Goal: Task Accomplishment & Management: Manage account settings

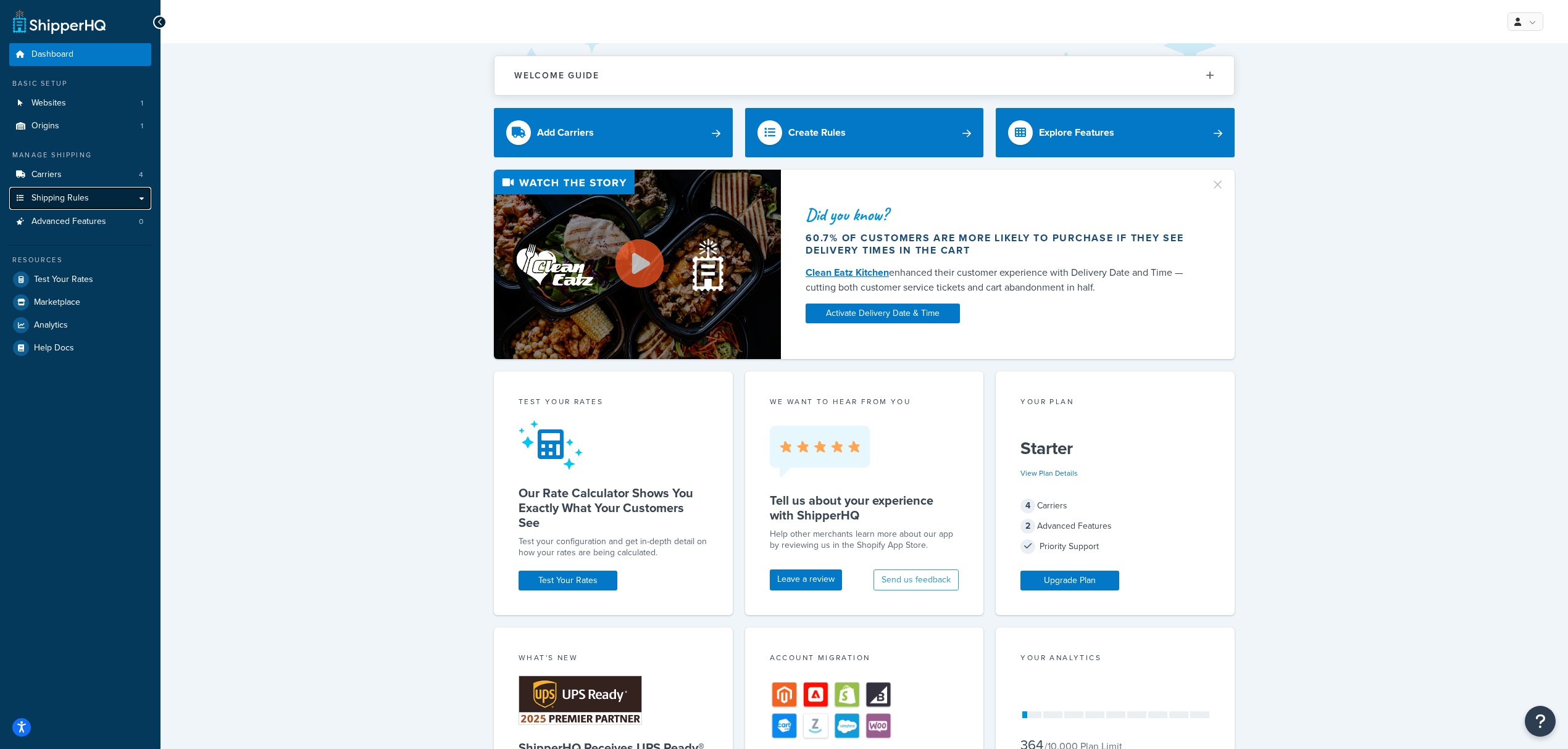
click at [87, 198] on span "Shipping Rules" at bounding box center [60, 198] width 58 height 11
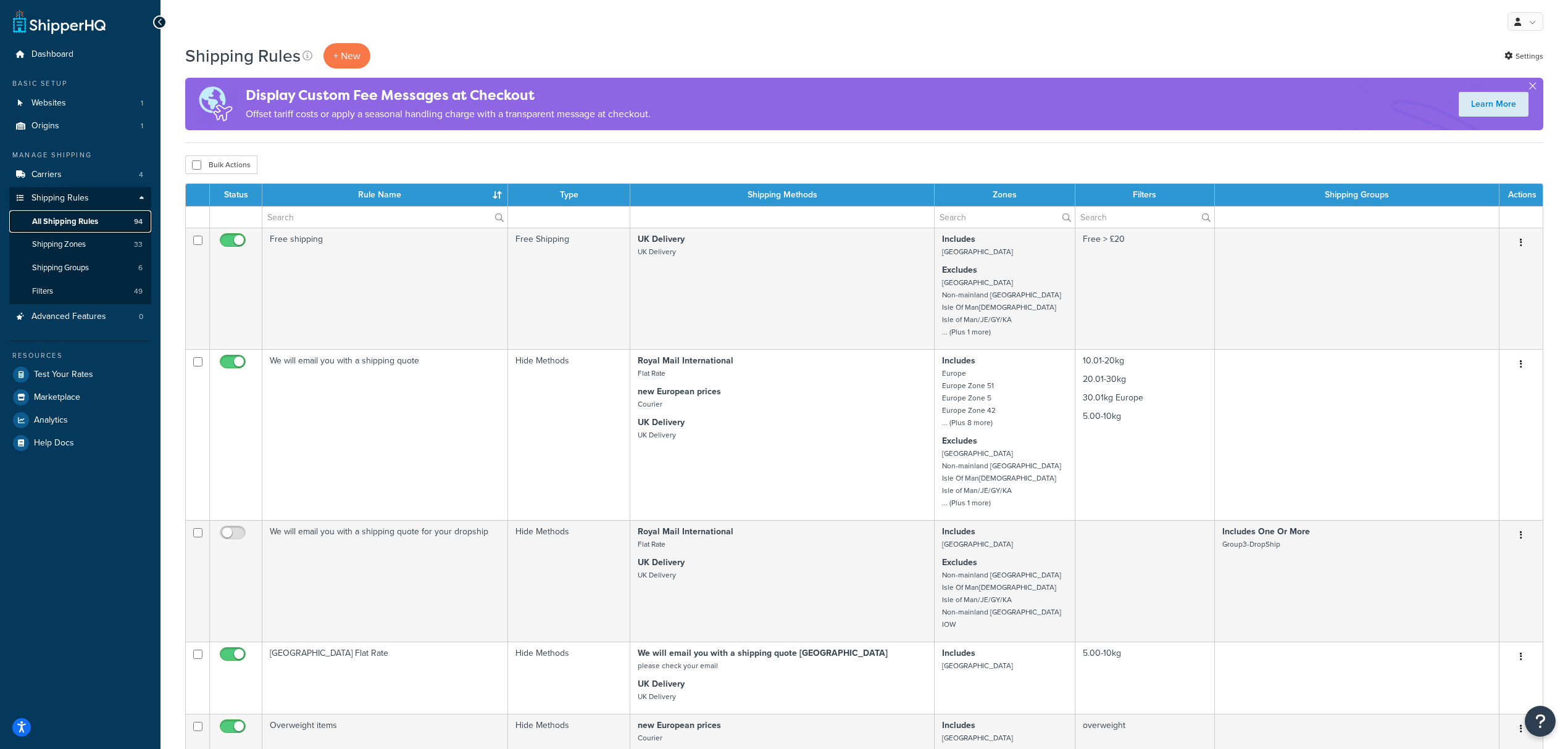
click at [75, 225] on span "All Shipping Rules" at bounding box center [65, 222] width 66 height 11
click at [979, 221] on input "text" at bounding box center [1004, 217] width 139 height 21
type input "ireland"
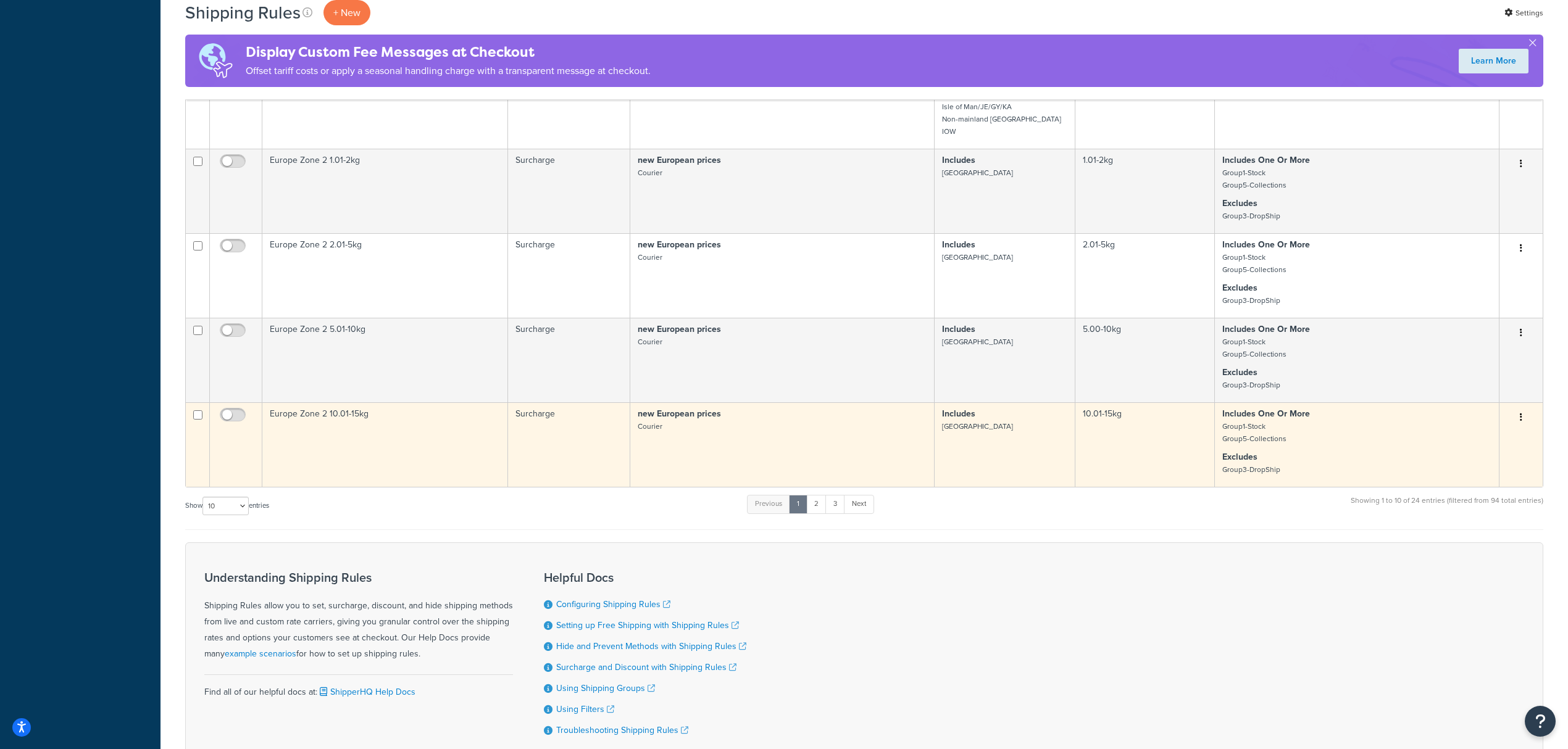
scroll to position [667, 0]
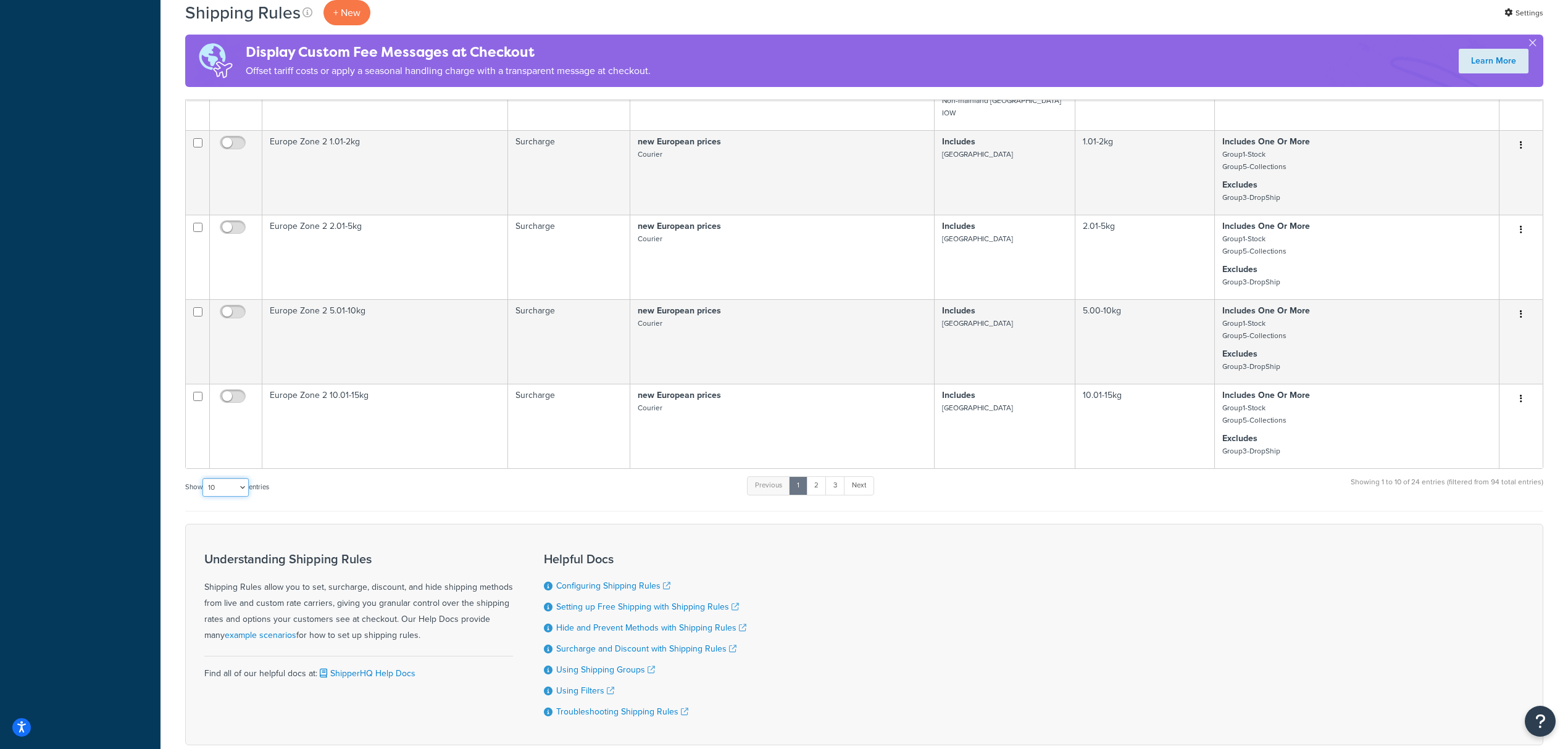
click at [211, 478] on select "10 15 25 50 100 1000" at bounding box center [225, 488] width 46 height 18
select select "1000"
click at [204, 478] on select "10 15 25 50 100 1000" at bounding box center [225, 488] width 46 height 18
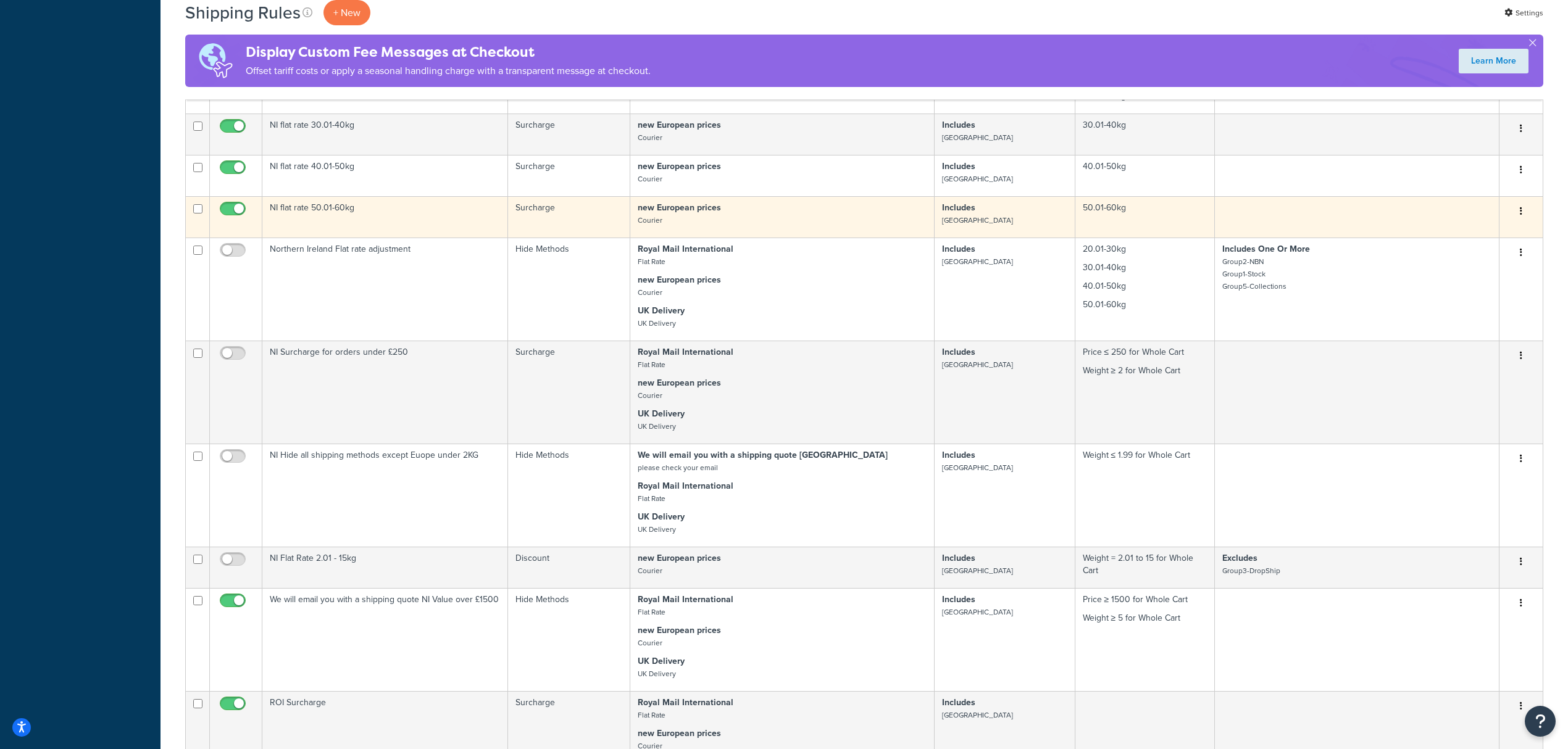
scroll to position [1407, 0]
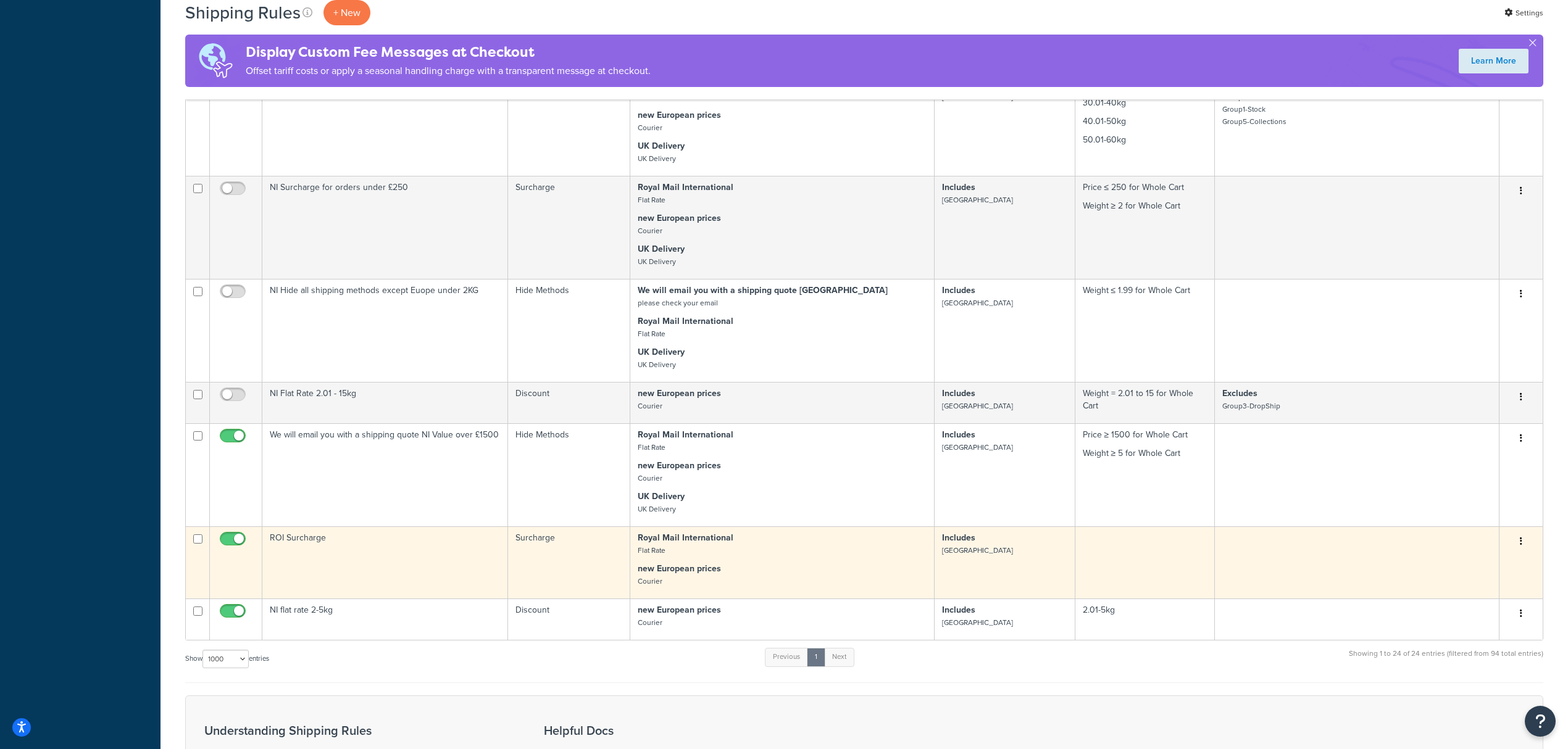
click at [470, 527] on td "ROI Surcharge" at bounding box center [385, 563] width 245 height 72
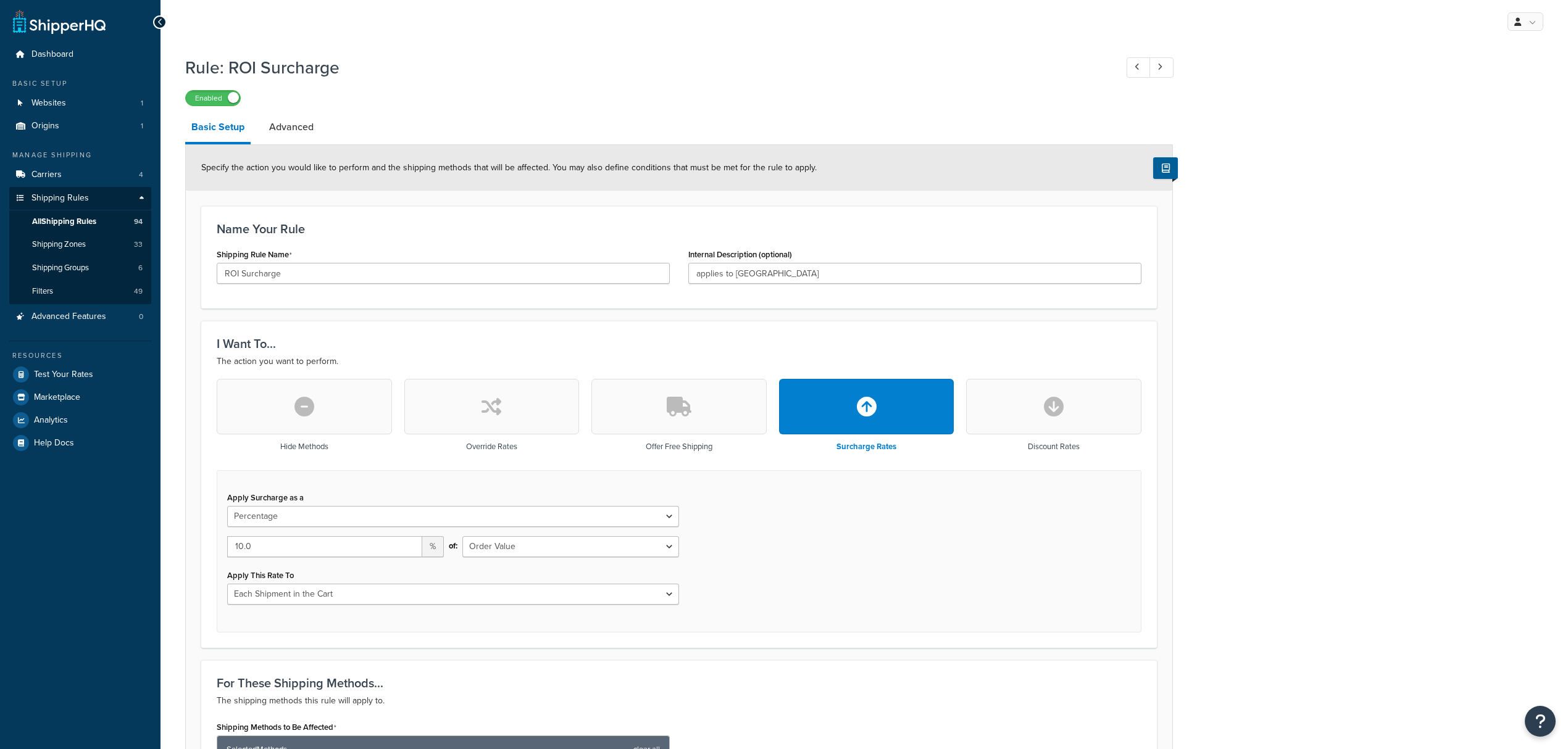
select select "PERCENTAGE"
select select "ORDER"
click at [106, 218] on link "All Shipping Rules 94" at bounding box center [80, 222] width 142 height 23
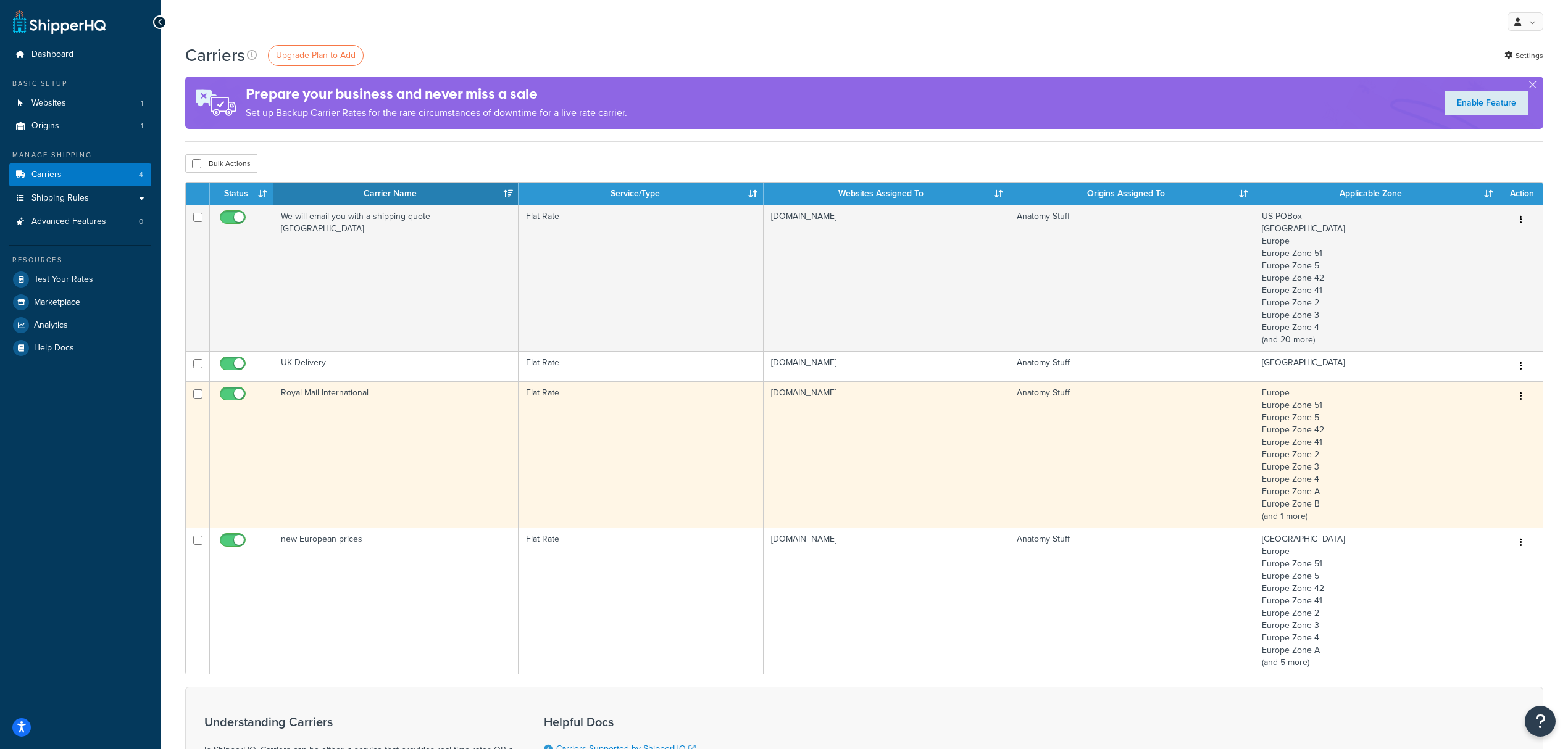
click at [1112, 450] on td "Anatomy Stuff" at bounding box center [1131, 454] width 245 height 146
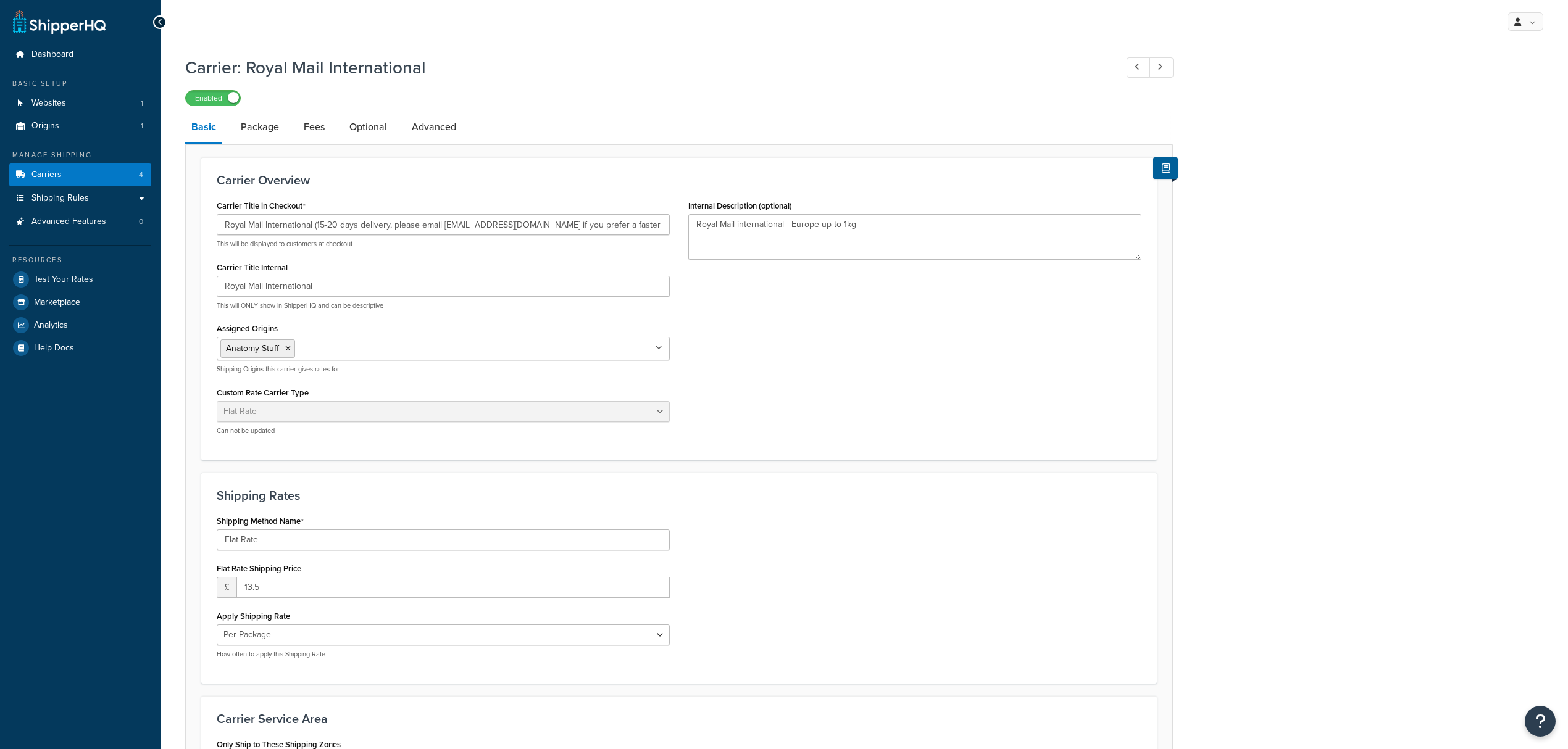
select select "flat"
select select "package"
click at [271, 133] on link "Package" at bounding box center [260, 127] width 51 height 30
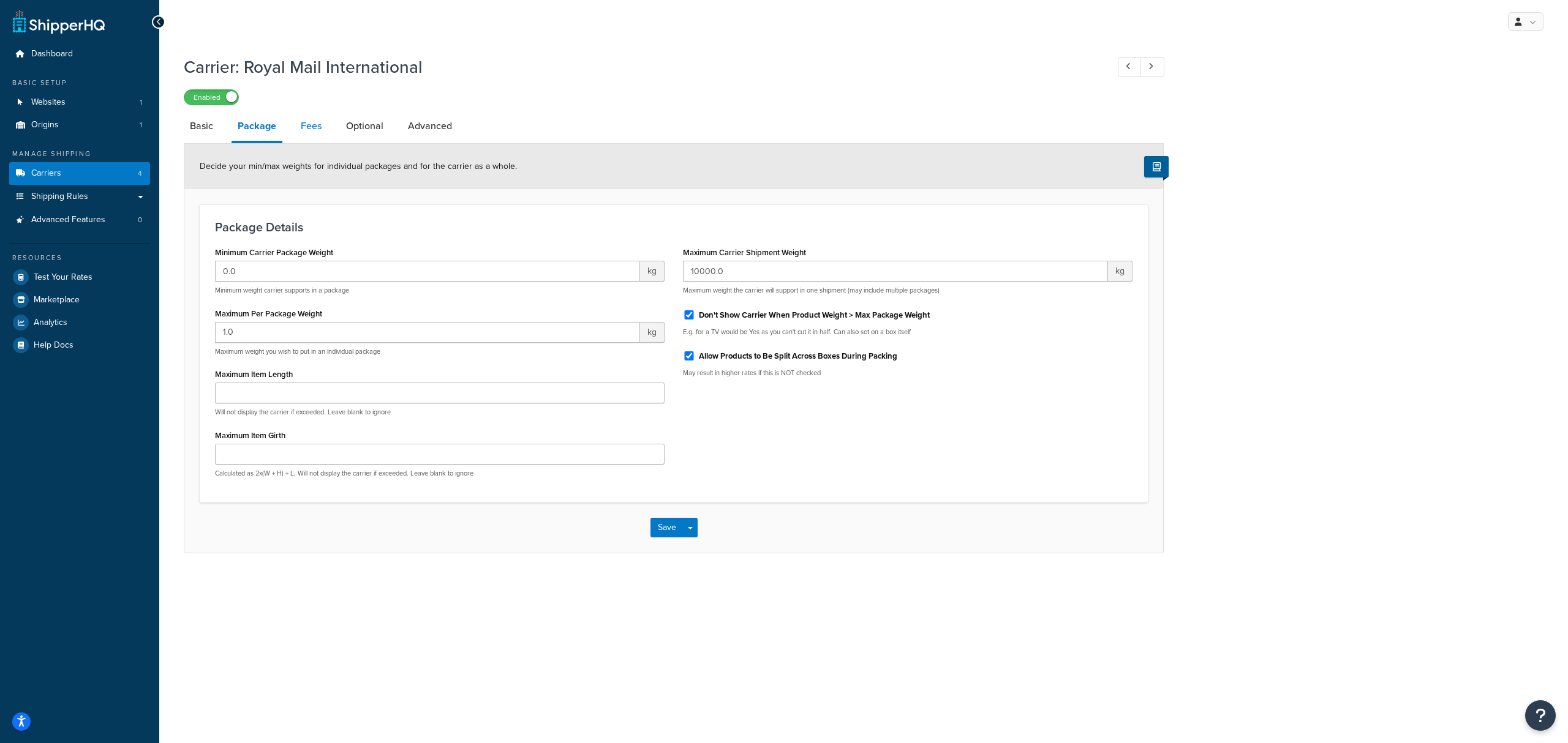
click at [324, 130] on link "Fees" at bounding box center [311, 126] width 33 height 30
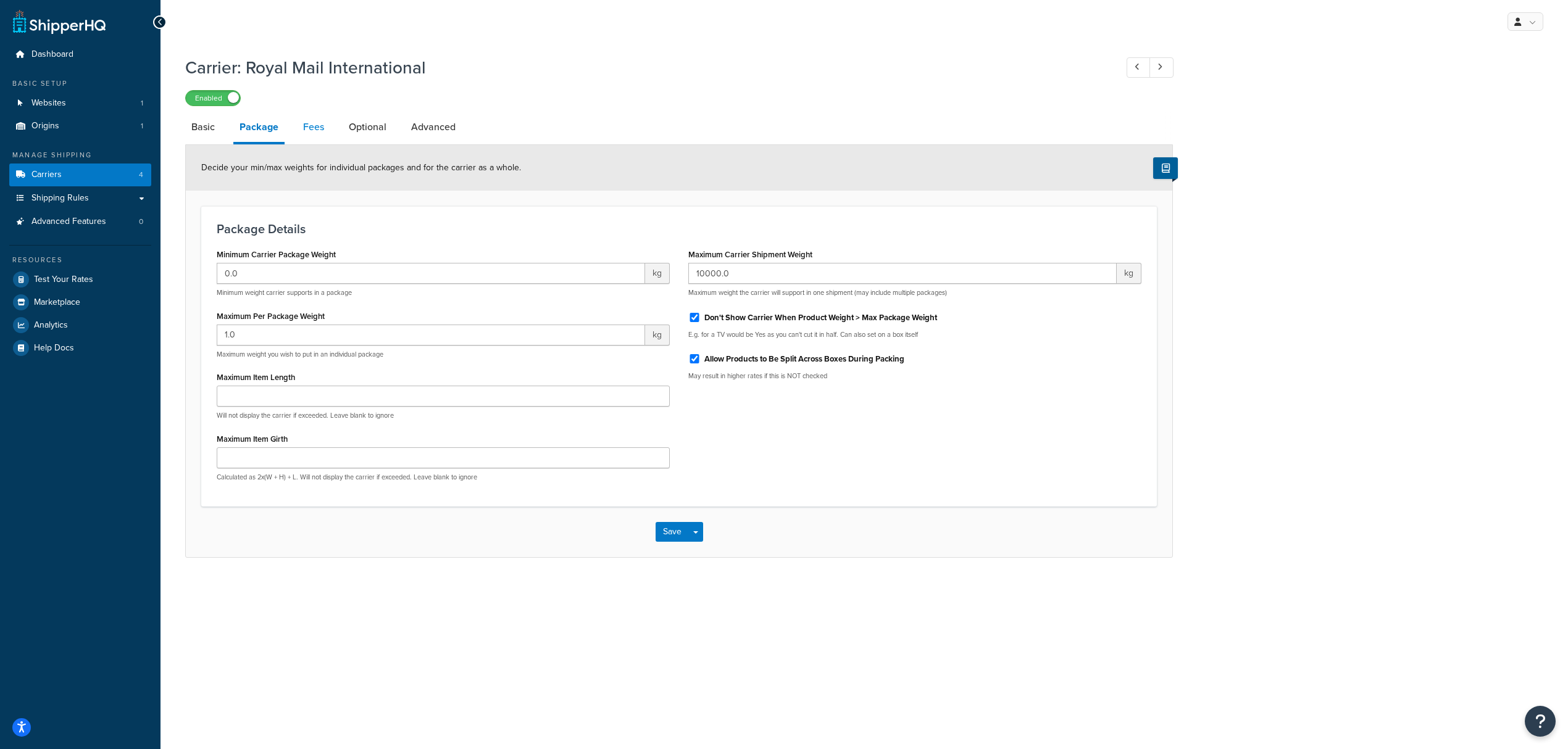
select select "AFTER"
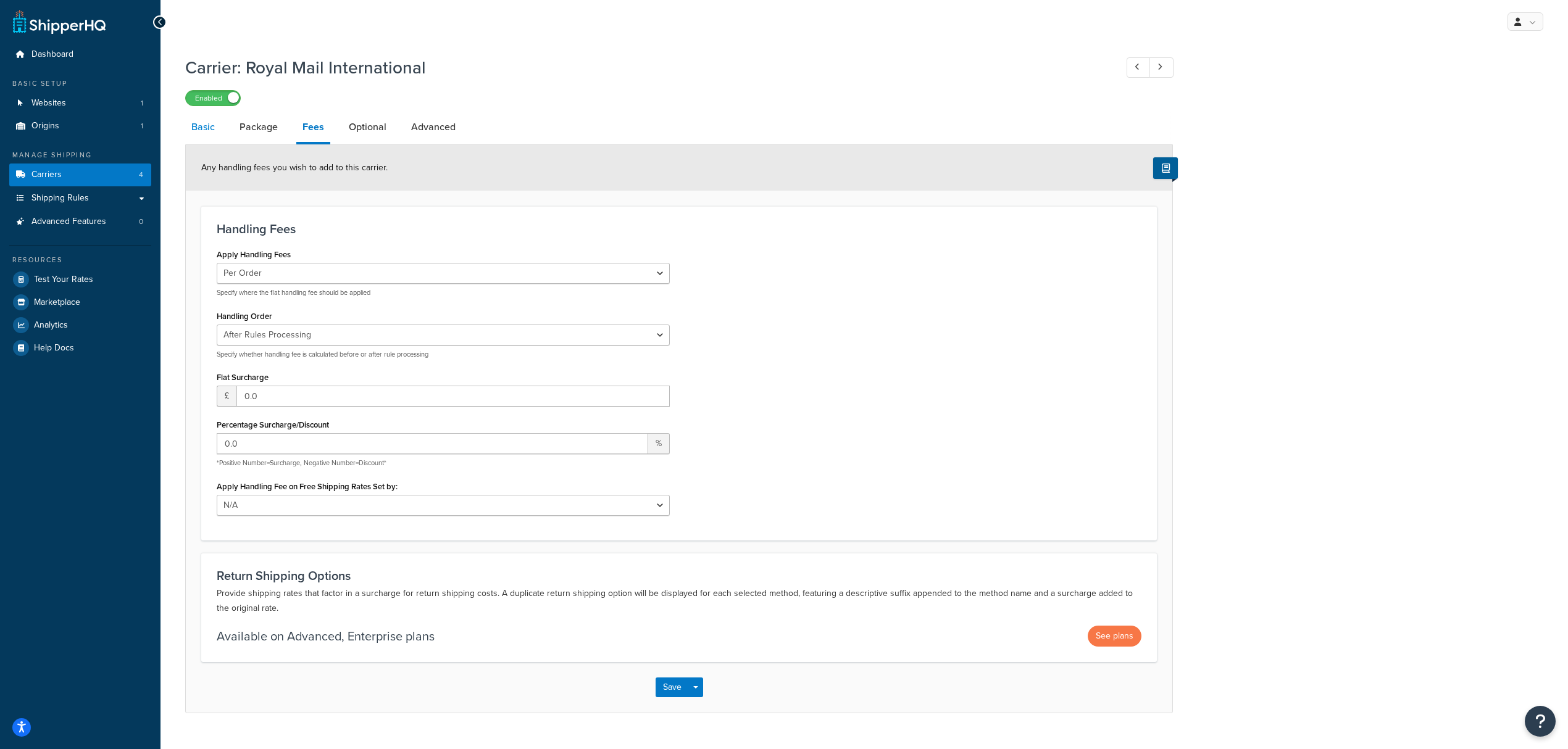
click at [212, 127] on link "Basic" at bounding box center [203, 127] width 36 height 30
select select "flat"
select select "package"
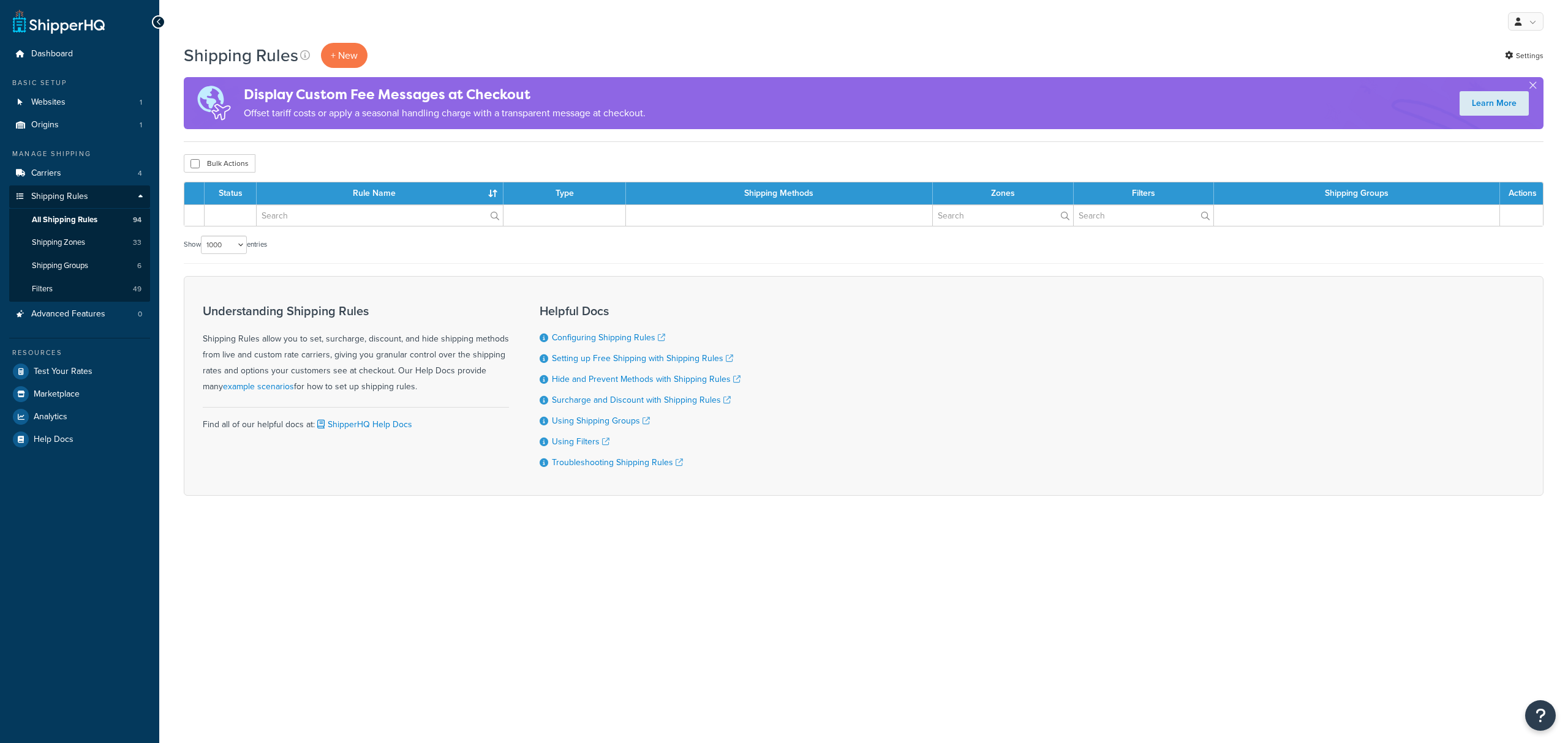
select select "1000"
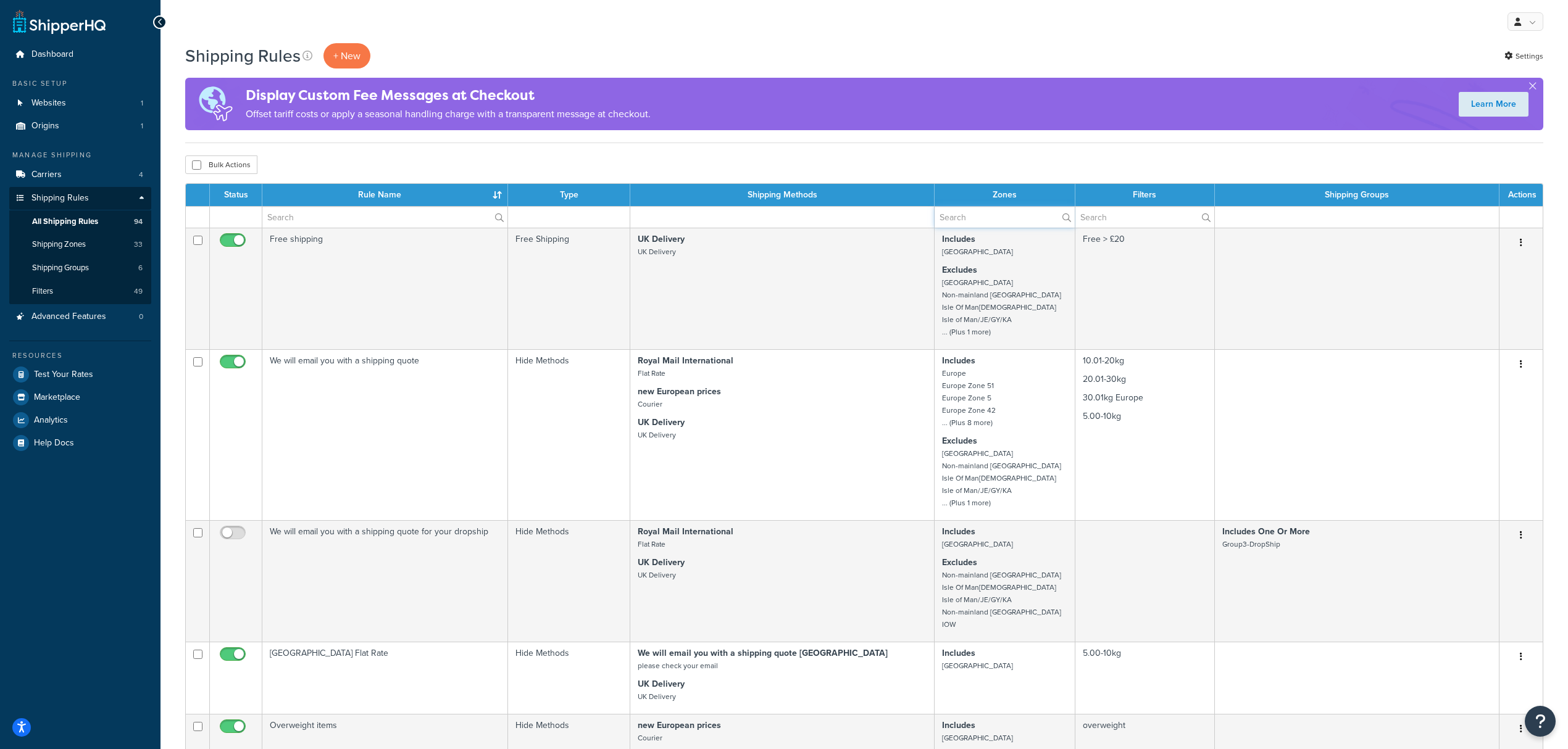
click at [987, 225] on input "text" at bounding box center [1004, 217] width 139 height 21
type input "ireland"
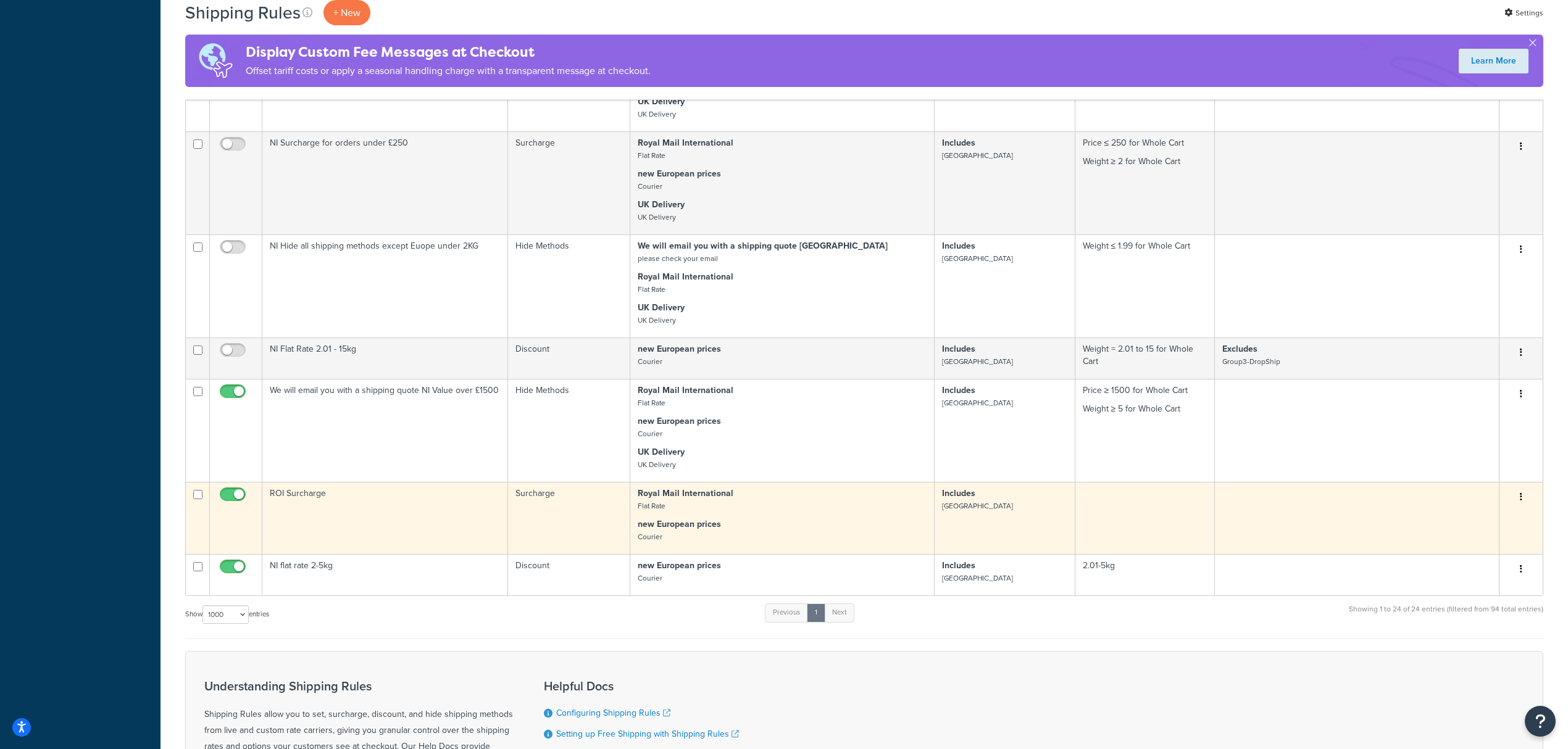
scroll to position [1482, 0]
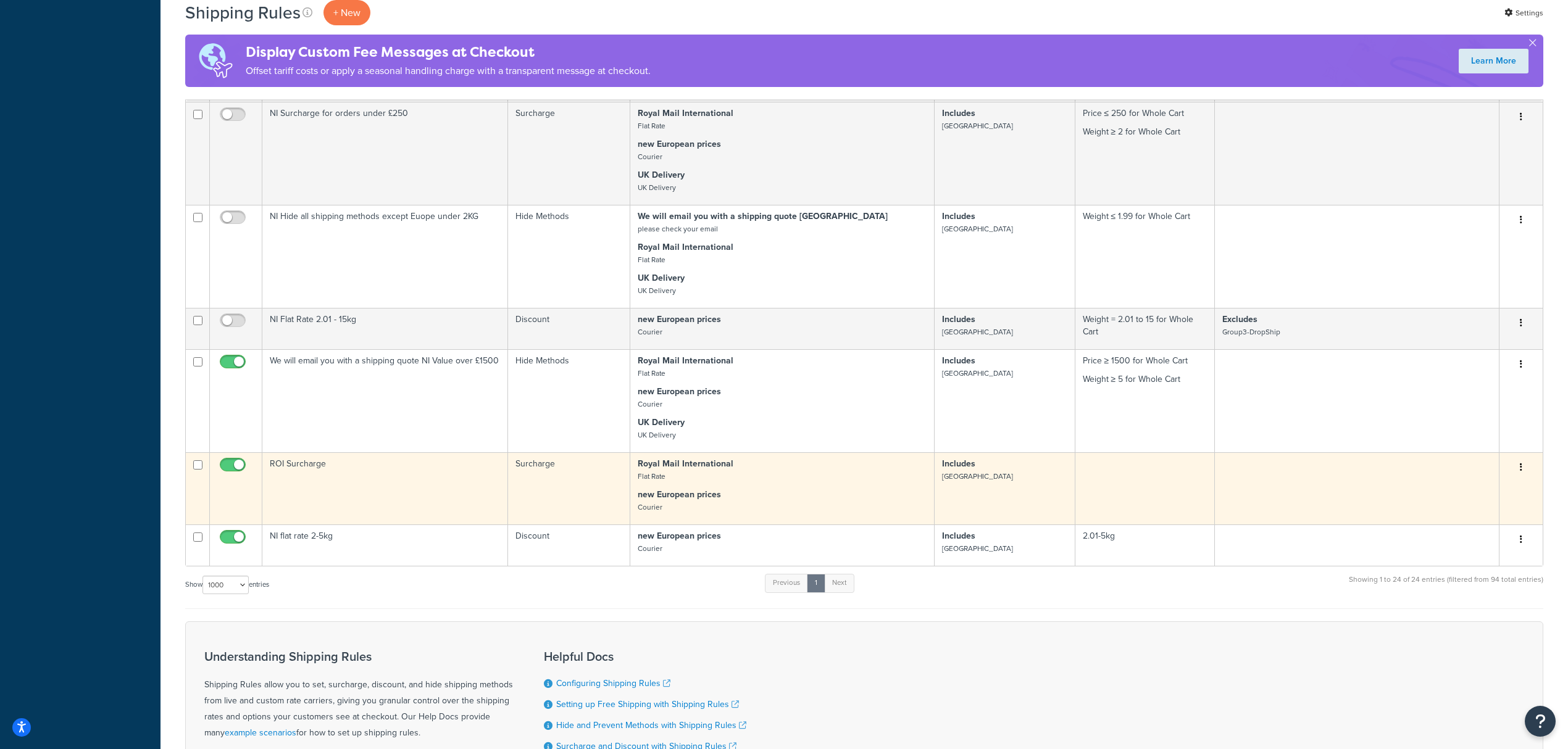
click at [806, 452] on td "Royal Mail International Flat Rate new European prices Courier" at bounding box center [783, 488] width 305 height 72
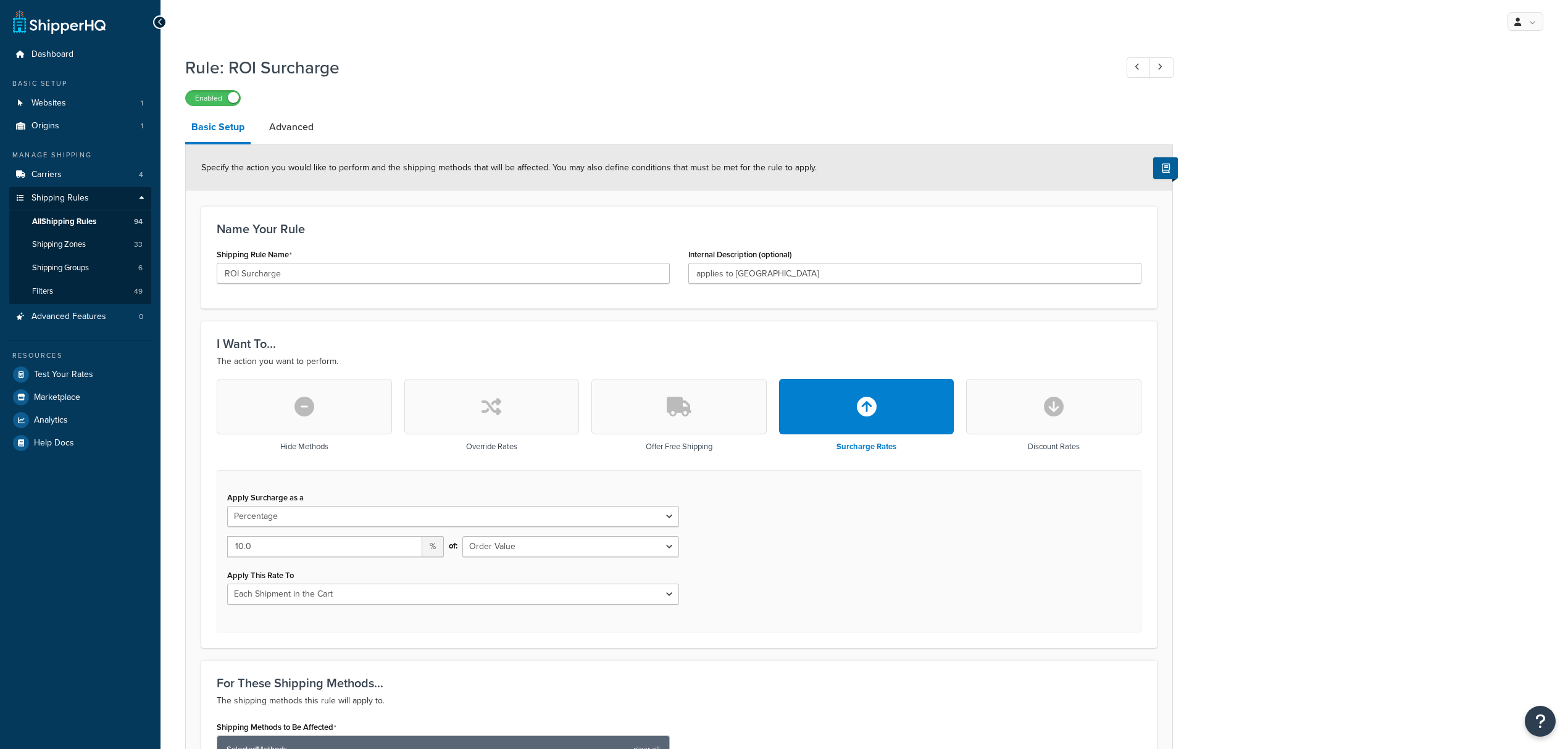
select select "PERCENTAGE"
select select "ORDER"
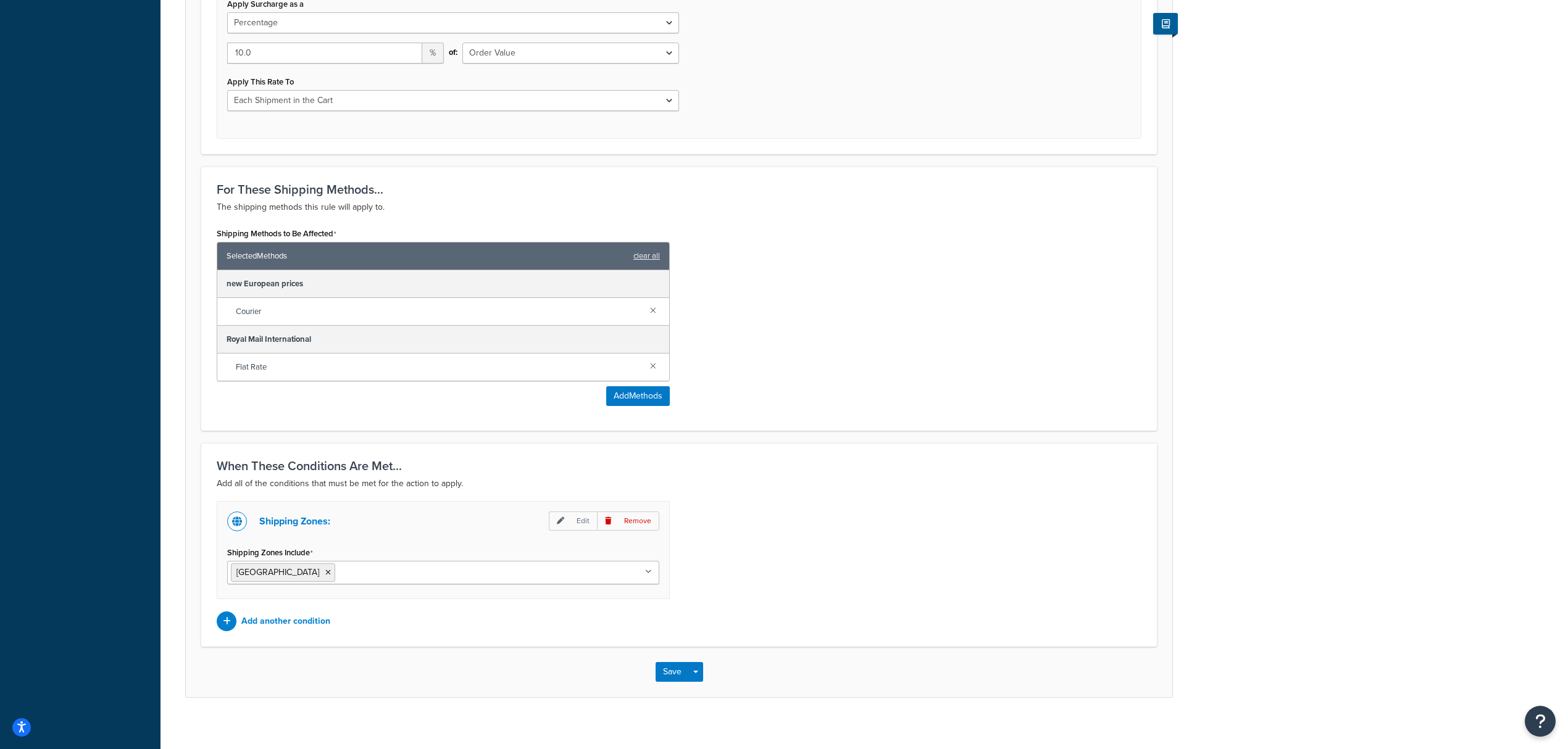
scroll to position [508, 0]
